Goal: Task Accomplishment & Management: Use online tool/utility

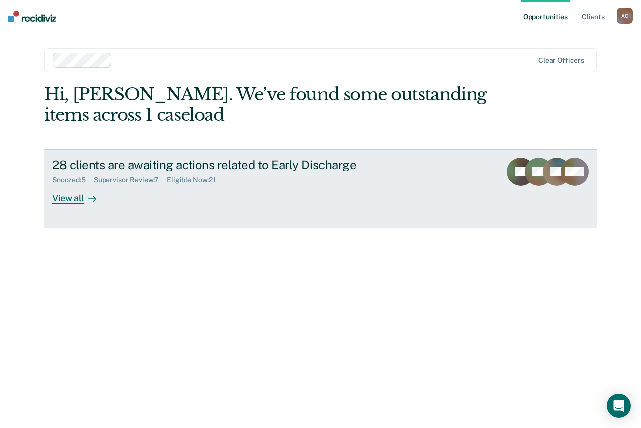
click at [75, 188] on div "View all" at bounding box center [80, 194] width 56 height 20
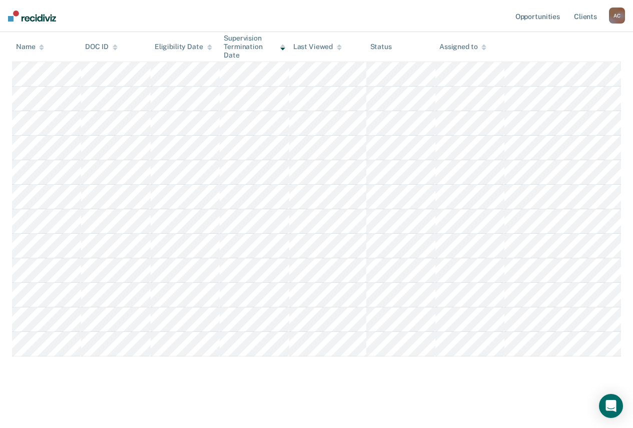
scroll to position [353, 0]
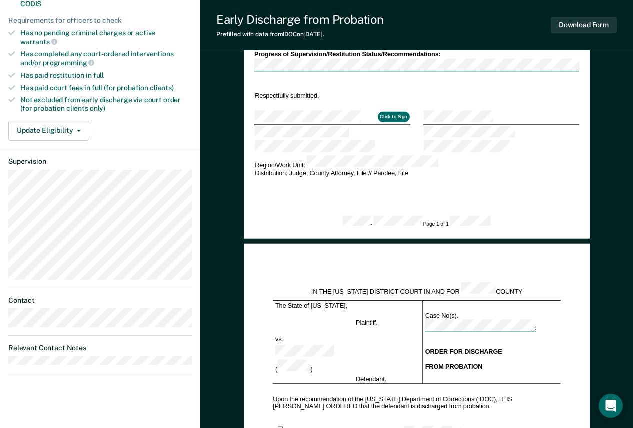
scroll to position [300, 0]
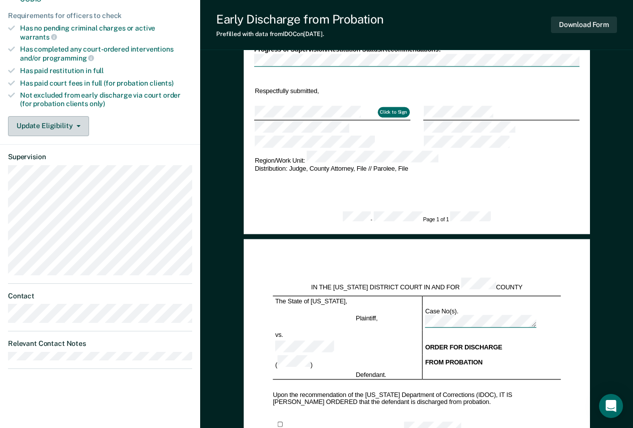
click at [61, 123] on button "Update Eligibility" at bounding box center [48, 126] width 81 height 20
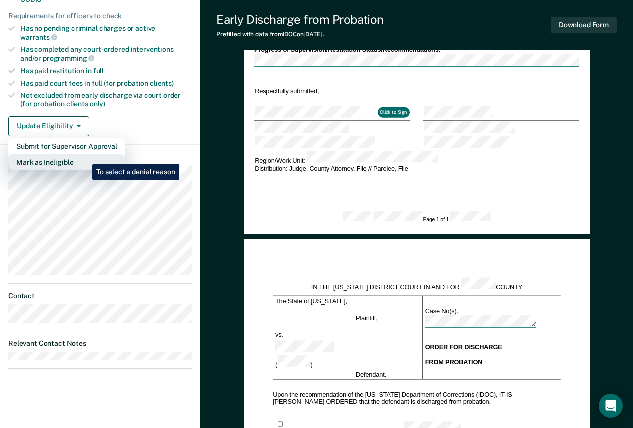
click at [85, 156] on button "Mark as Ineligible" at bounding box center [66, 162] width 117 height 16
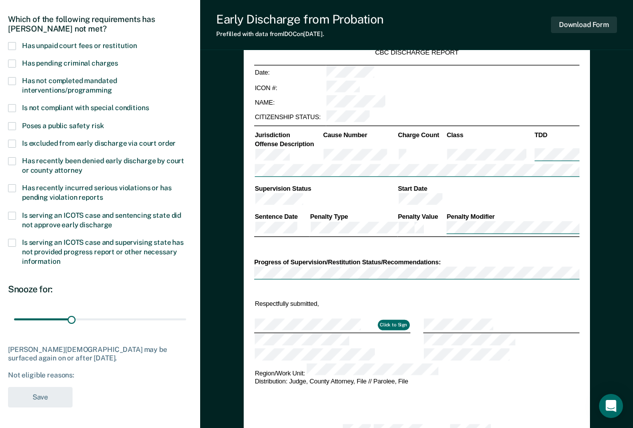
scroll to position [0, 0]
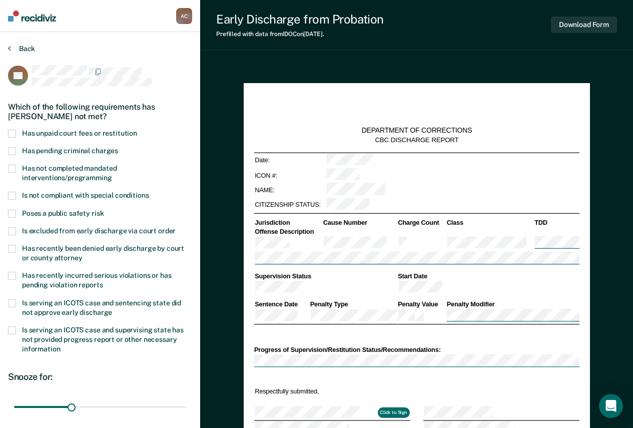
click at [31, 48] on button "Back" at bounding box center [21, 48] width 27 height 9
type textarea "x"
